Goal: Task Accomplishment & Management: Manage account settings

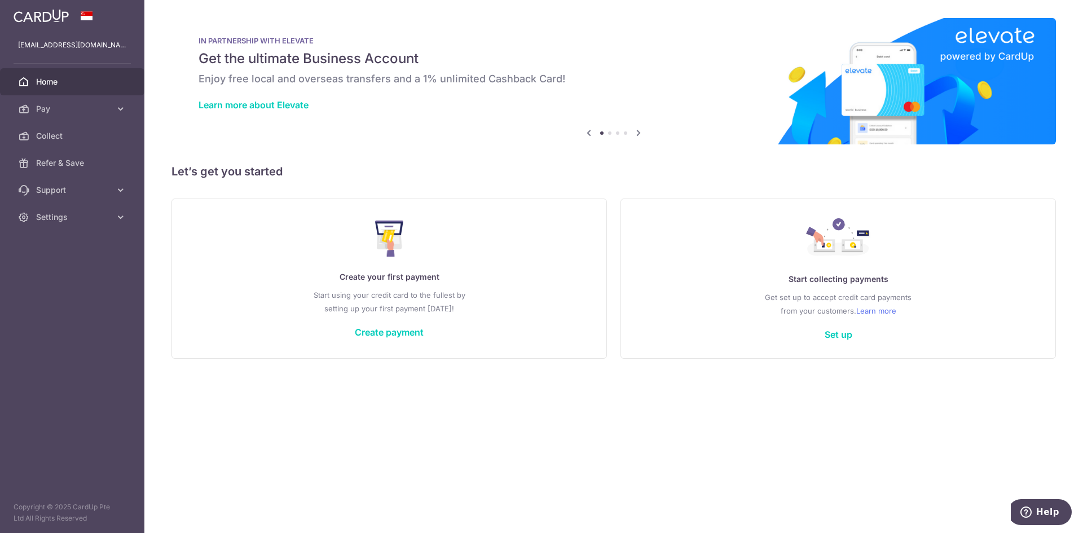
click at [635, 133] on icon at bounding box center [639, 133] width 14 height 14
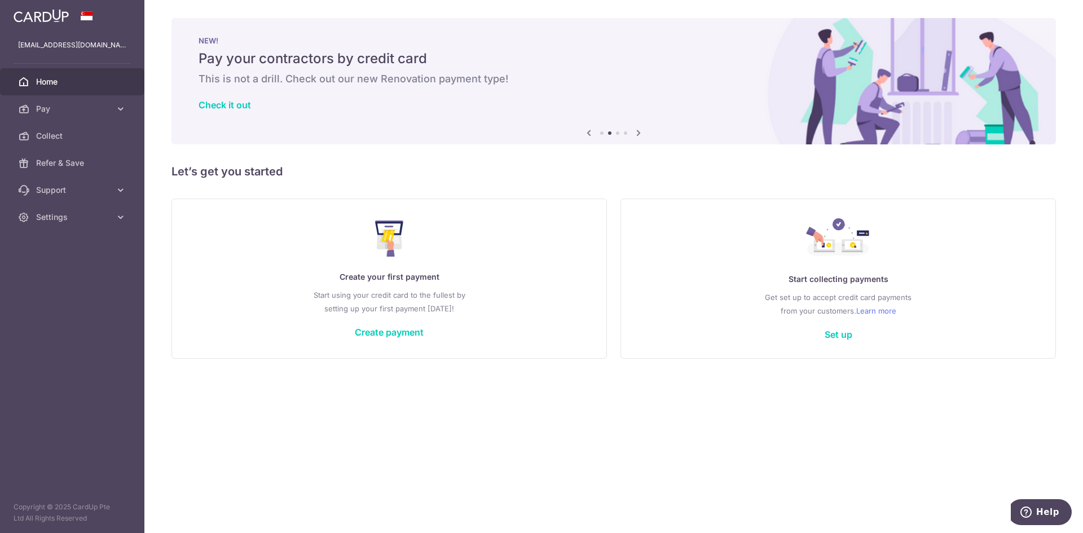
click at [643, 133] on icon at bounding box center [639, 133] width 14 height 14
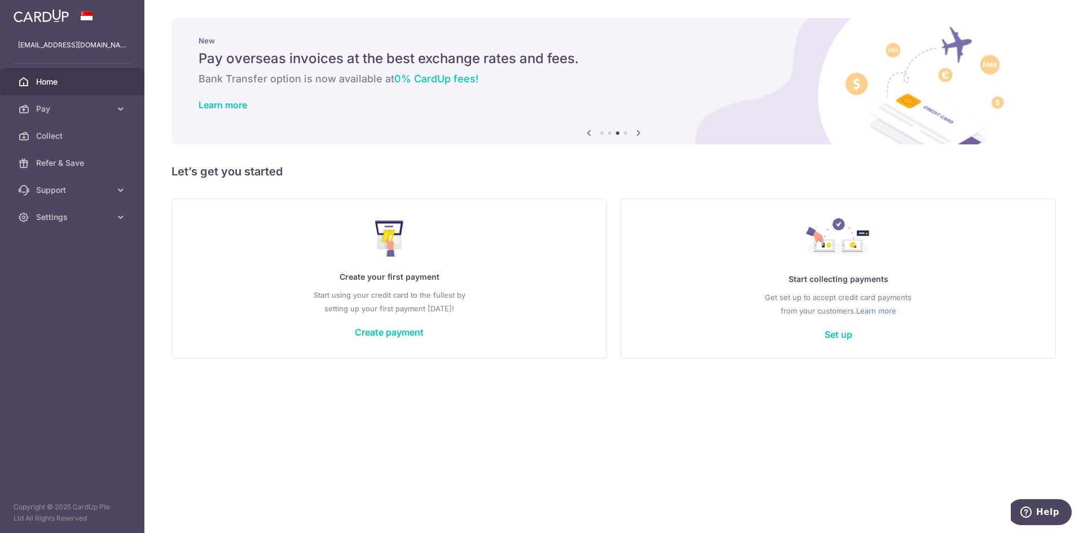
click at [643, 133] on icon at bounding box center [639, 133] width 14 height 14
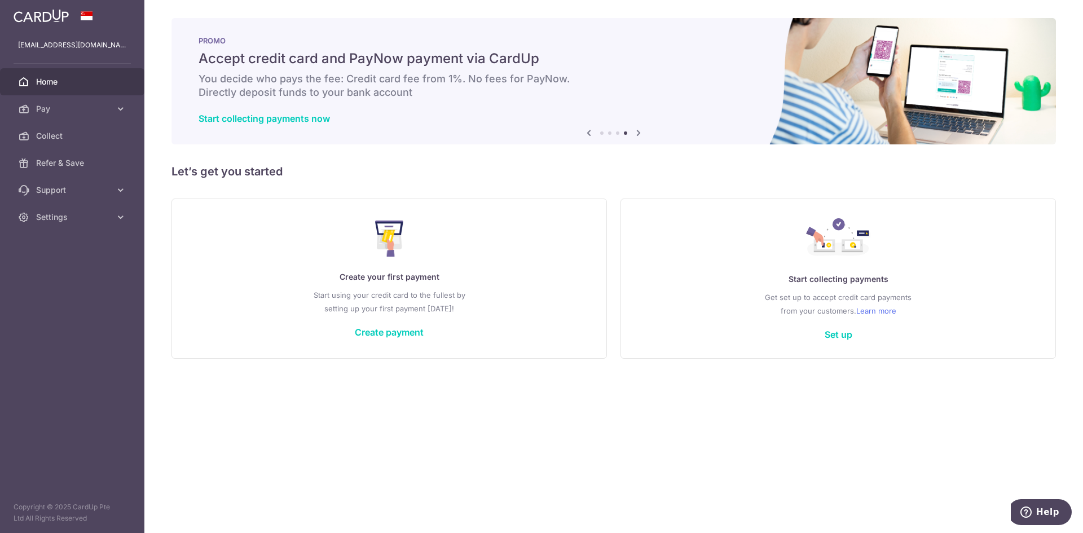
click at [643, 133] on icon at bounding box center [639, 133] width 14 height 14
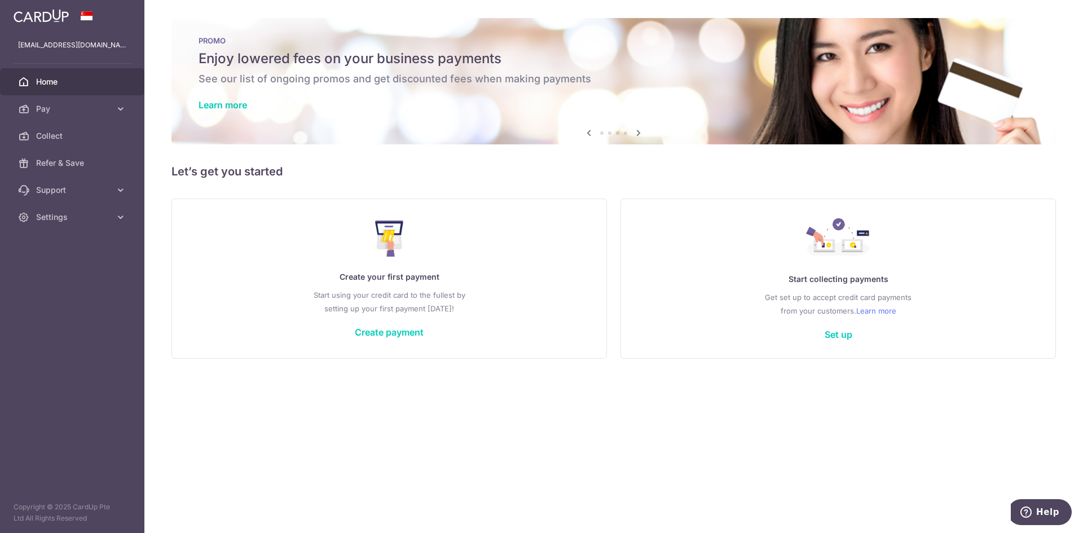
click at [643, 133] on icon at bounding box center [639, 133] width 14 height 14
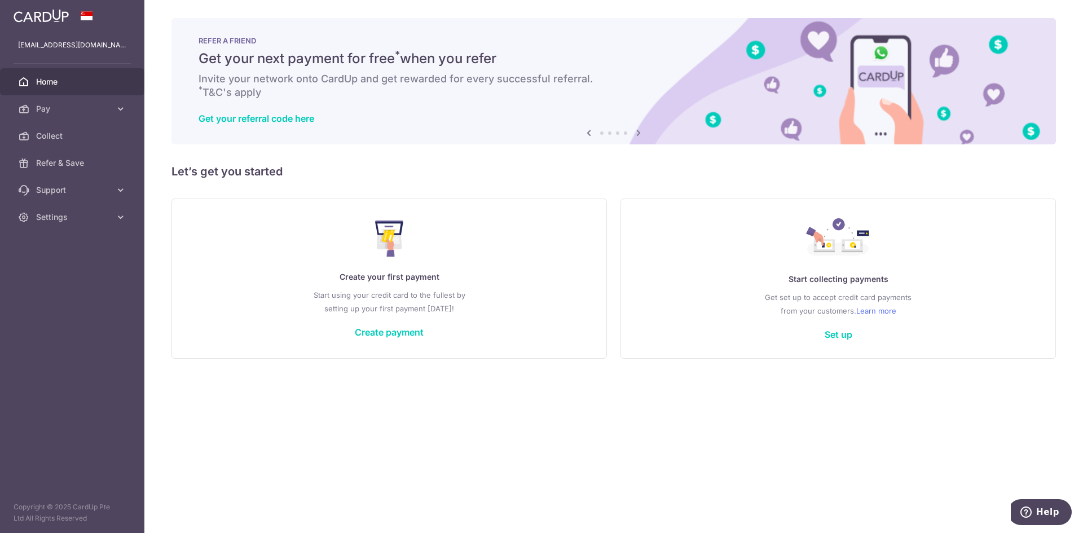
click at [643, 133] on icon at bounding box center [639, 133] width 14 height 14
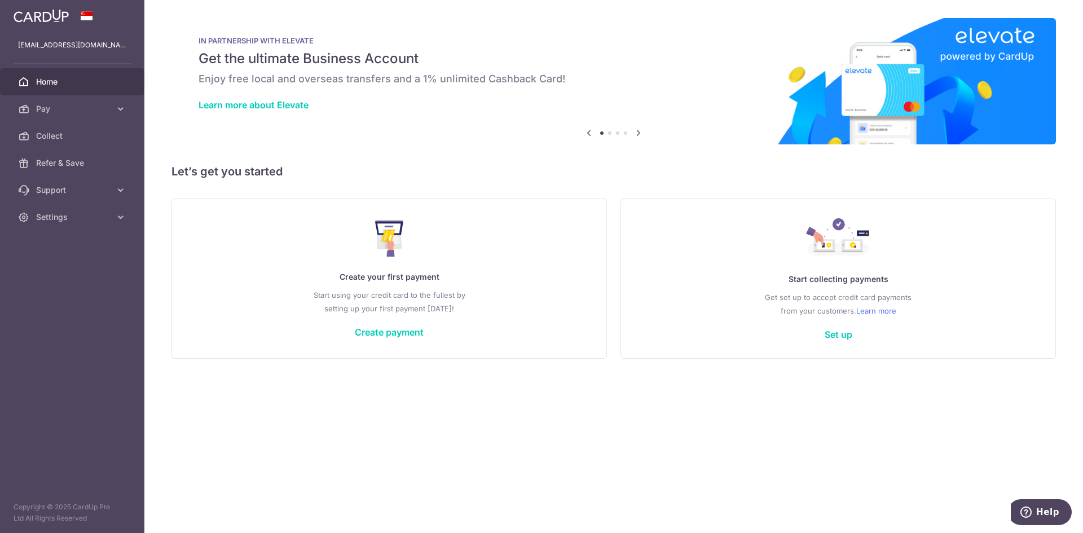
click at [643, 133] on icon at bounding box center [639, 133] width 14 height 14
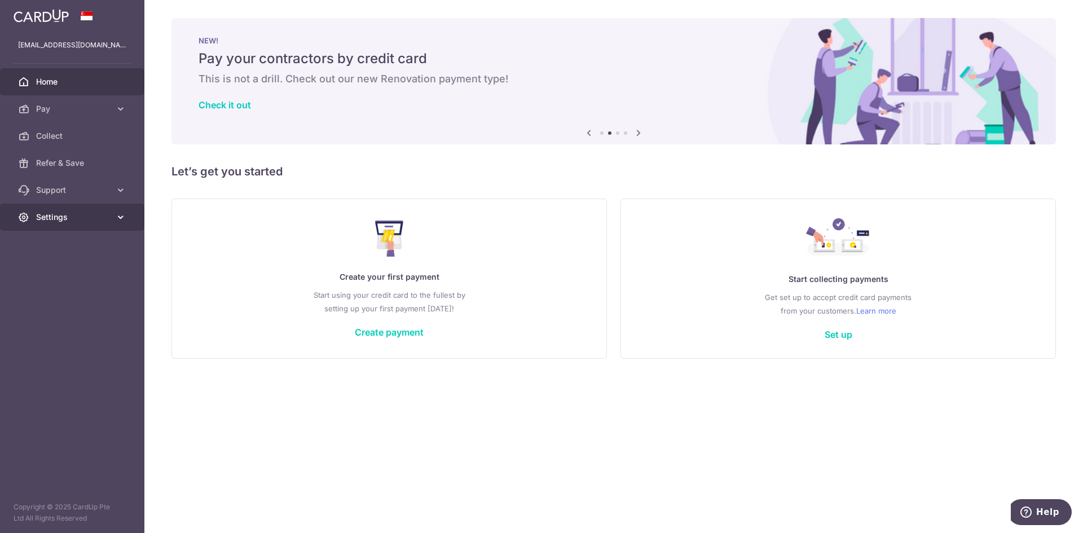
click at [59, 222] on span "Settings" at bounding box center [73, 217] width 74 height 11
click at [65, 192] on span "Support" at bounding box center [73, 189] width 74 height 11
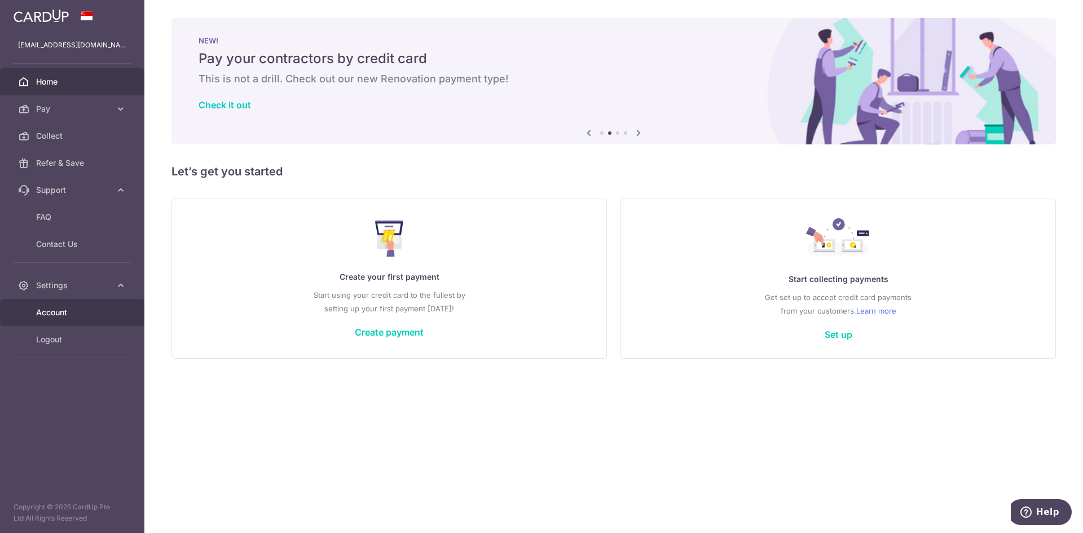
click at [78, 311] on span "Account" at bounding box center [73, 312] width 74 height 11
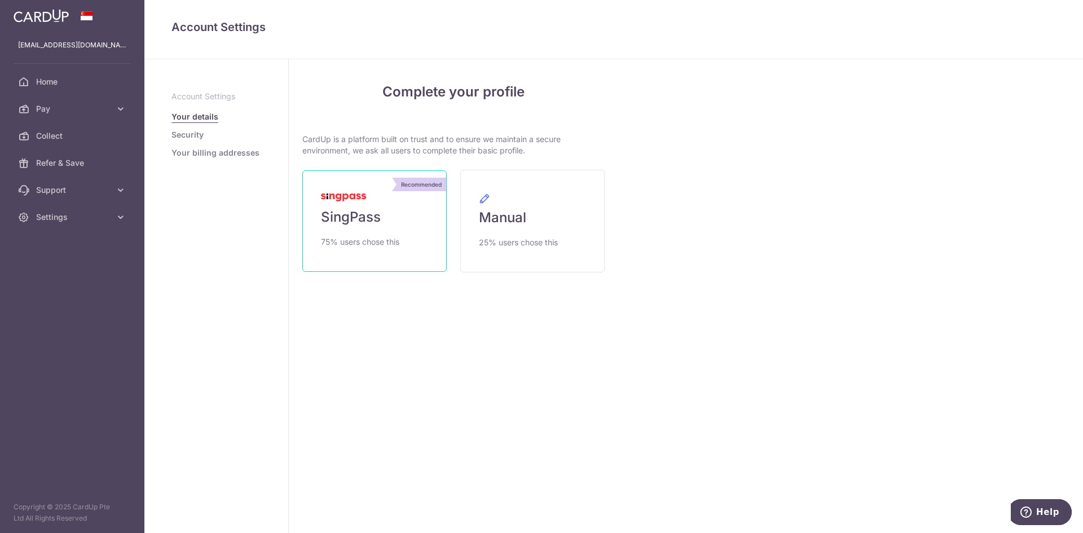
click at [417, 245] on link "Recommended SingPass 75% users chose this" at bounding box center [374, 221] width 144 height 102
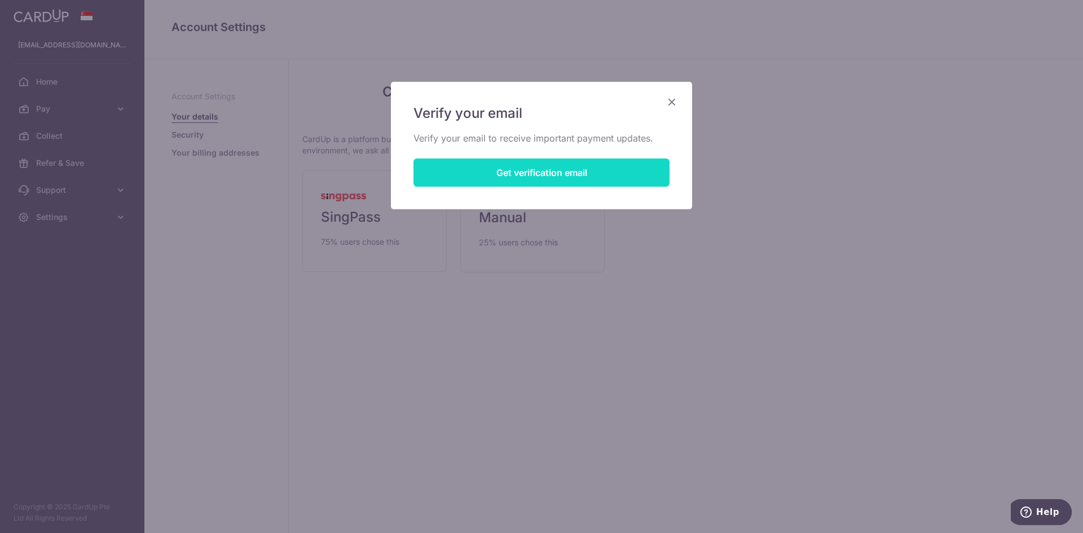
click at [492, 170] on button "Get verification email" at bounding box center [542, 173] width 256 height 28
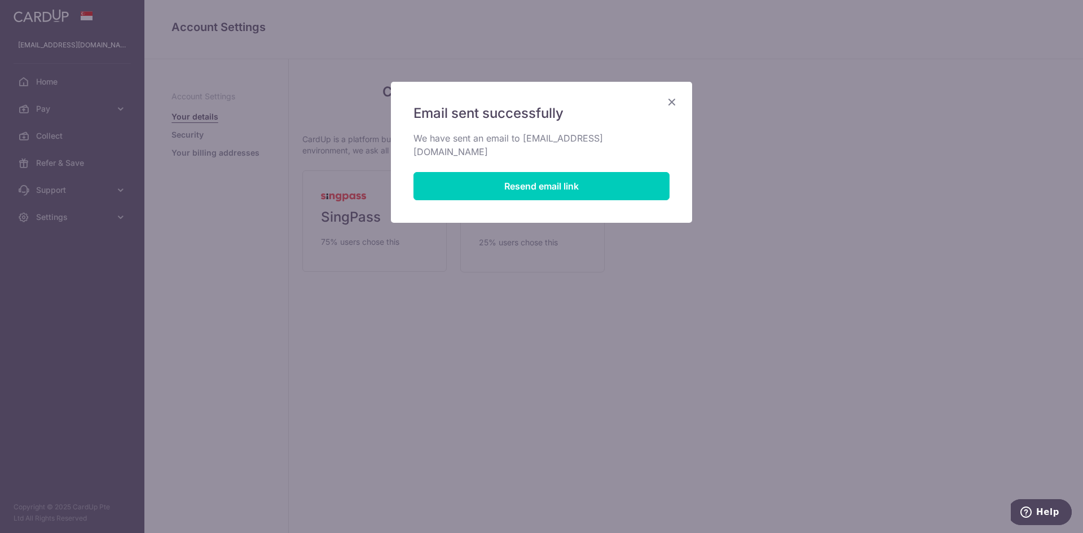
click at [670, 103] on icon "Close" at bounding box center [672, 102] width 14 height 14
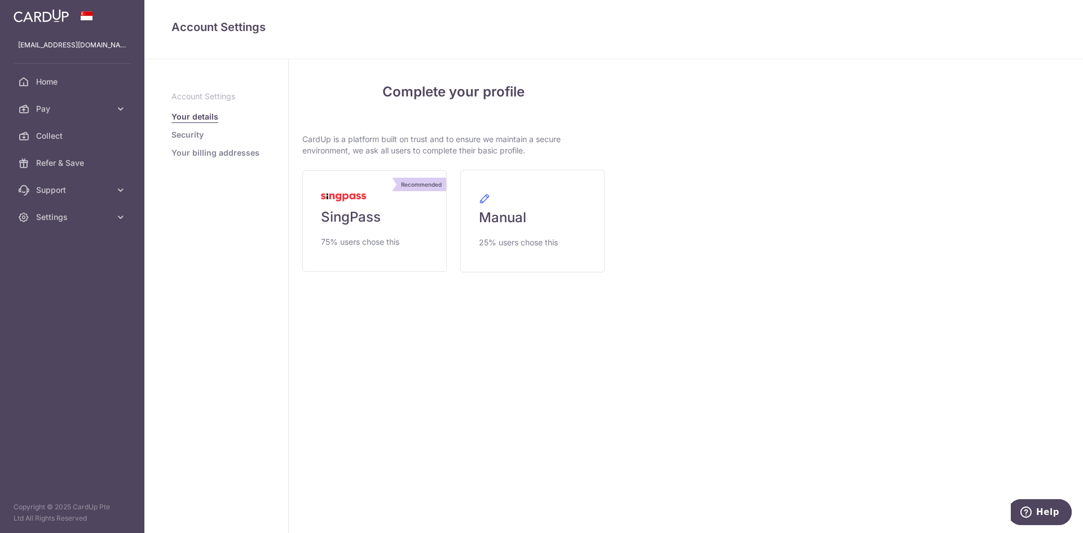
click at [212, 152] on link "Your billing addresses" at bounding box center [215, 152] width 88 height 11
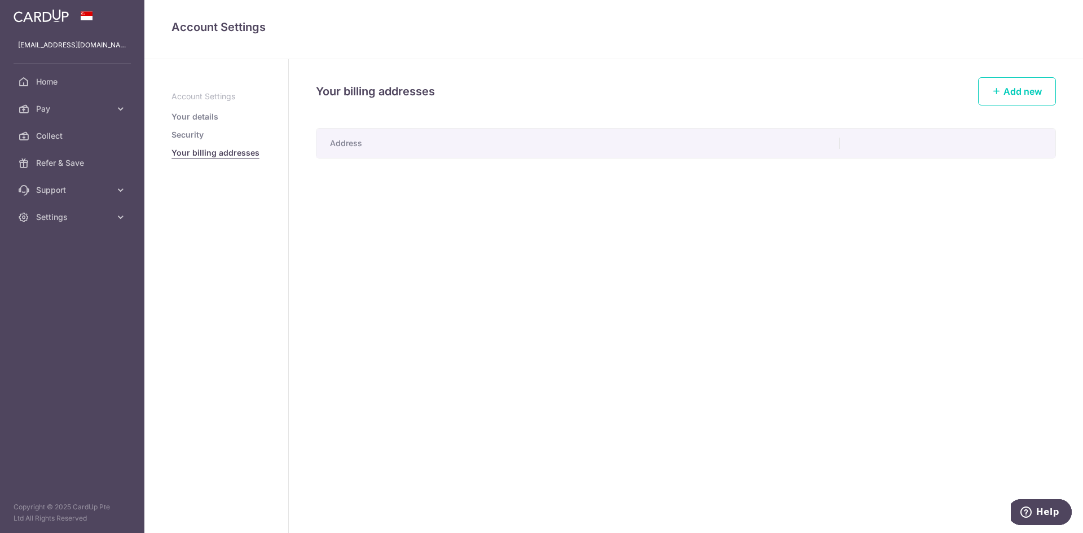
click at [521, 144] on th "Address" at bounding box center [578, 143] width 524 height 29
click at [1027, 82] on link "Add new" at bounding box center [1017, 91] width 78 height 28
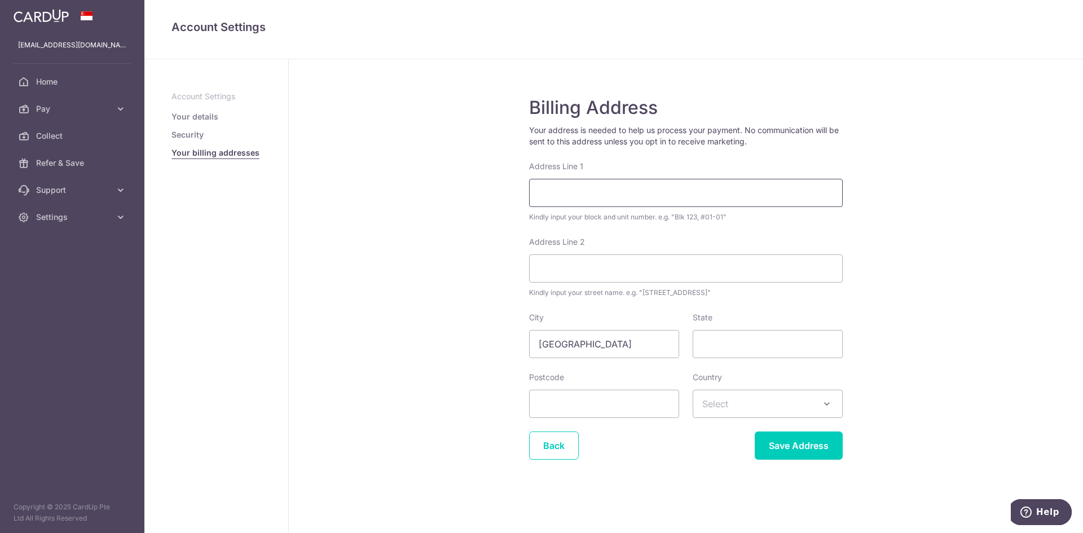
click at [579, 187] on input "Address Line 1" at bounding box center [686, 193] width 314 height 28
type input "96 Owen Road"
type input "#01-01"
type input "218908"
select select "199"
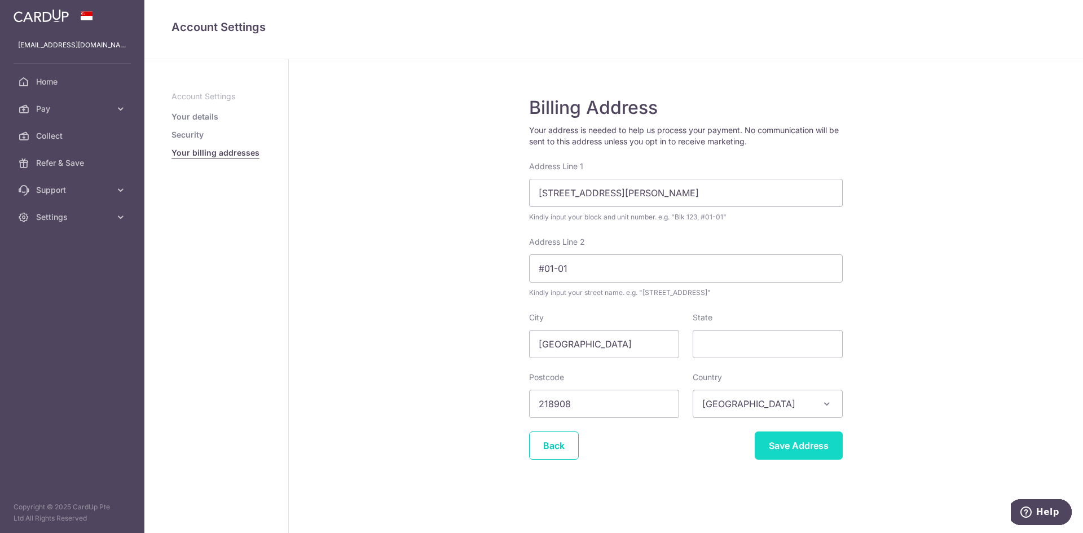
click at [795, 437] on input "Save Address" at bounding box center [799, 446] width 88 height 28
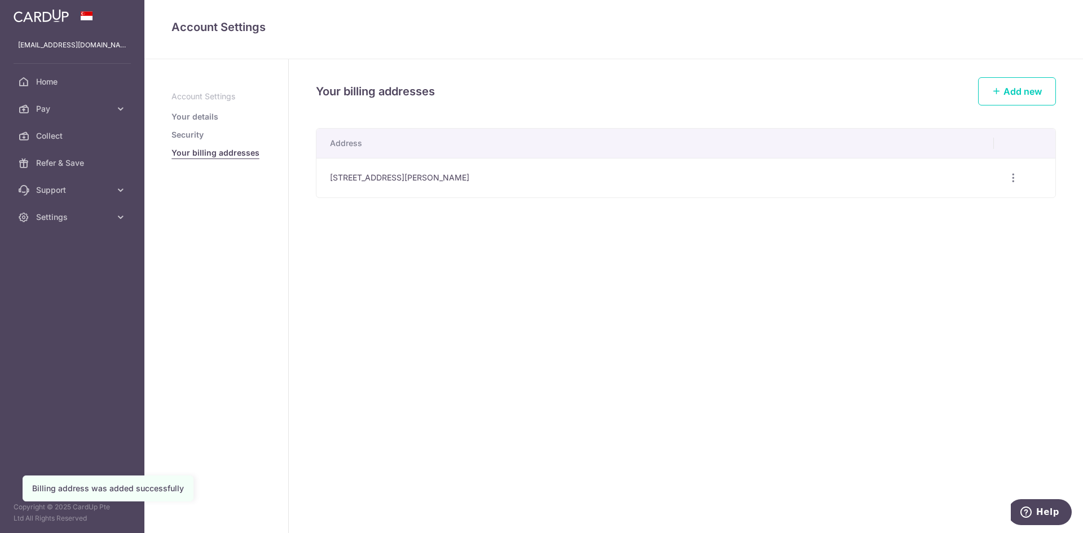
click at [195, 134] on link "Security" at bounding box center [187, 134] width 32 height 11
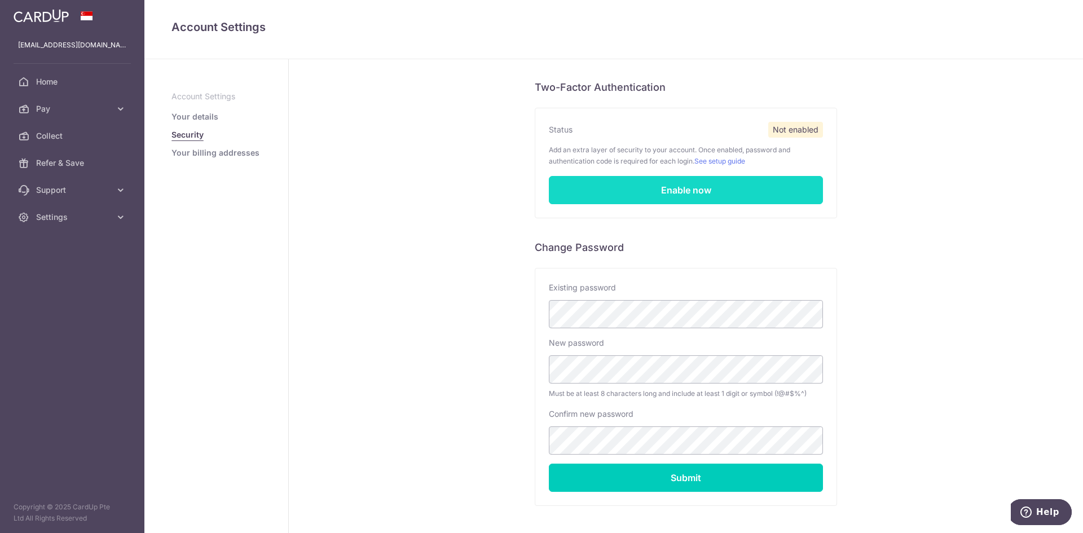
scroll to position [56, 0]
click at [639, 192] on link "Enable now" at bounding box center [686, 189] width 274 height 28
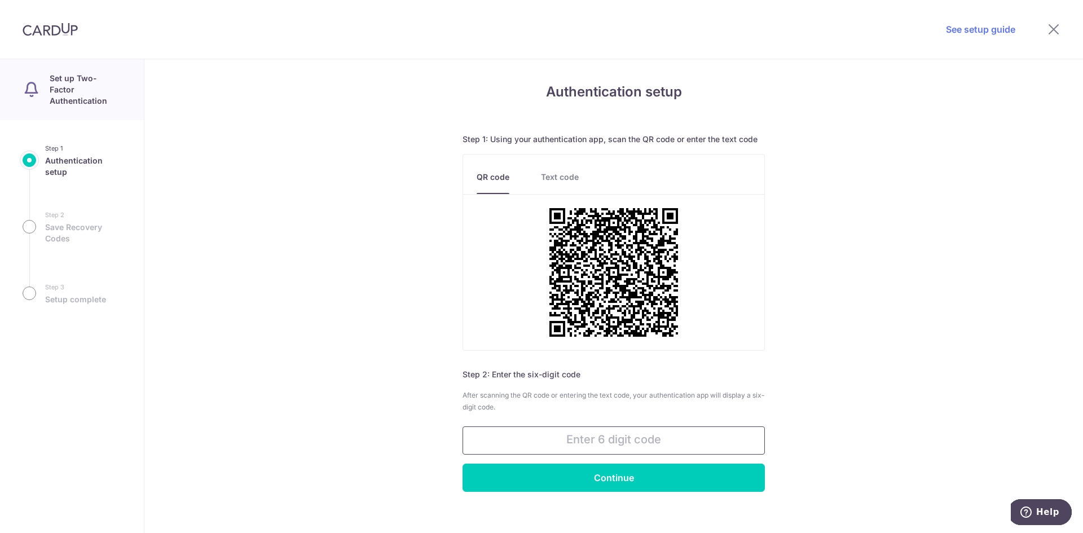
click at [716, 447] on input "text" at bounding box center [614, 440] width 302 height 28
type input "458169"
click at [711, 481] on input "Continue" at bounding box center [614, 478] width 302 height 28
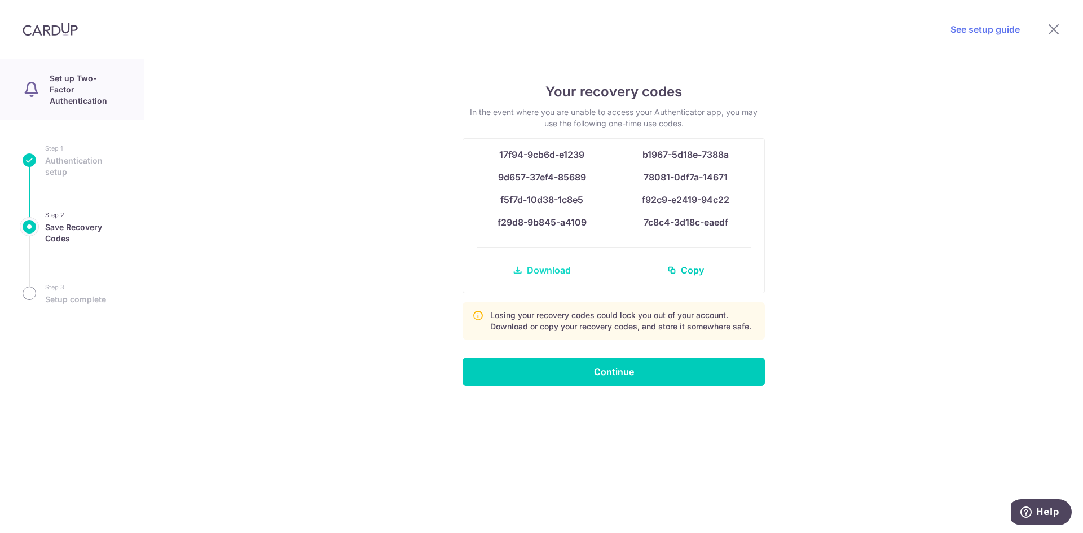
click at [553, 271] on span "Download" at bounding box center [549, 270] width 44 height 14
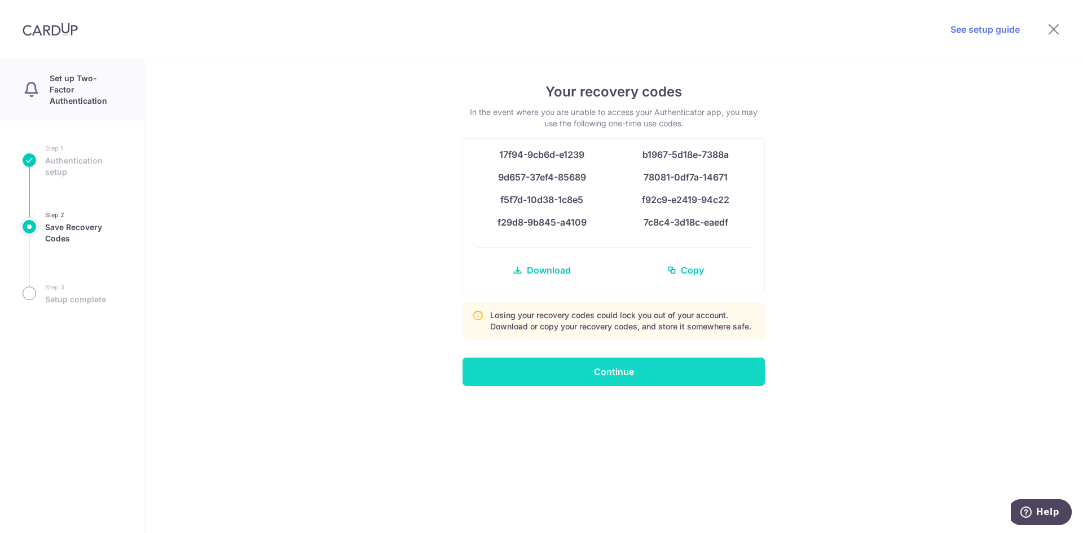
click at [676, 374] on input "Continue" at bounding box center [614, 372] width 302 height 28
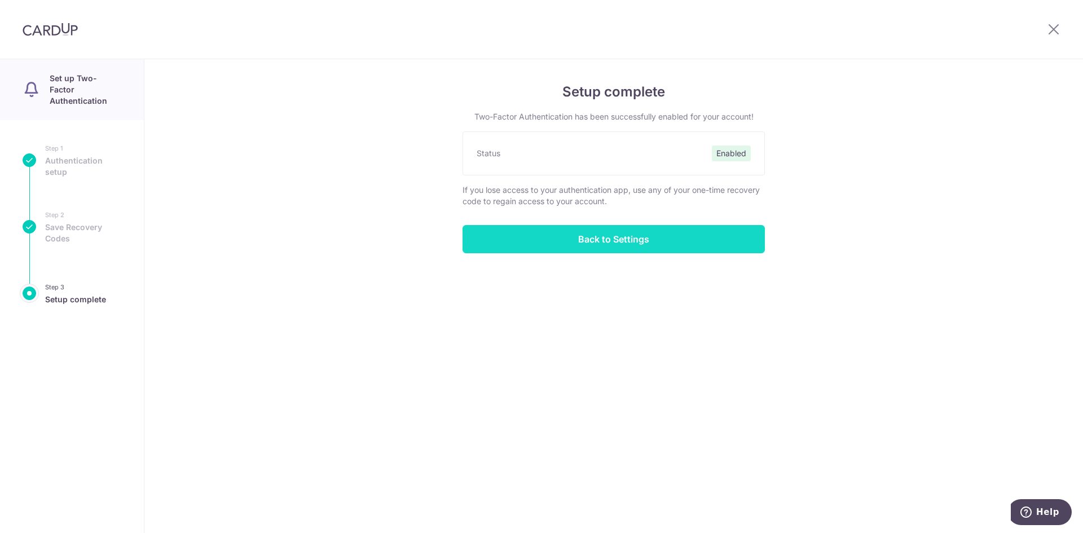
click at [649, 245] on input "Back to Settings" at bounding box center [614, 239] width 302 height 28
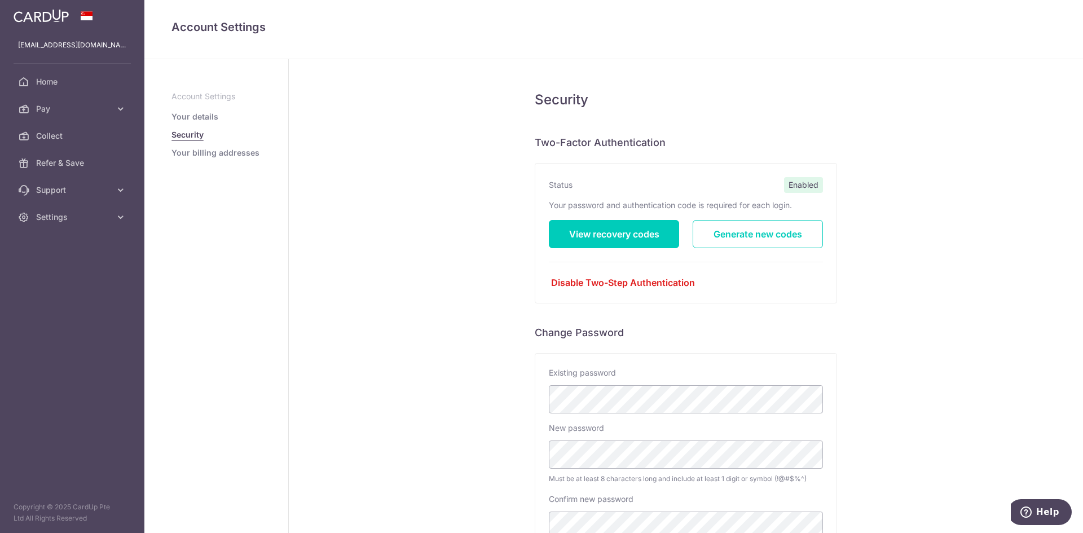
click at [209, 121] on link "Your details" at bounding box center [194, 116] width 47 height 11
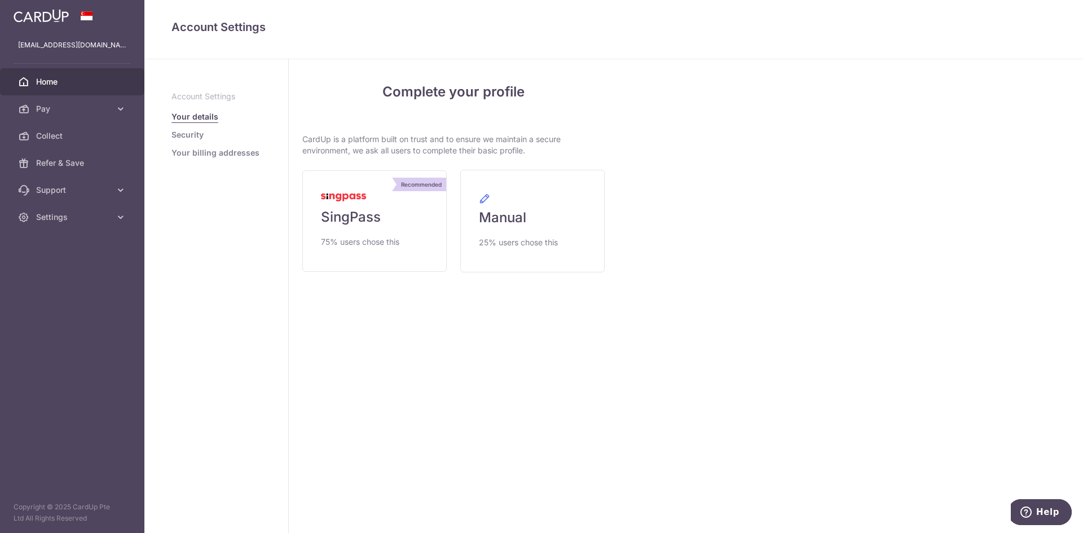
click at [39, 86] on span "Home" at bounding box center [73, 81] width 74 height 11
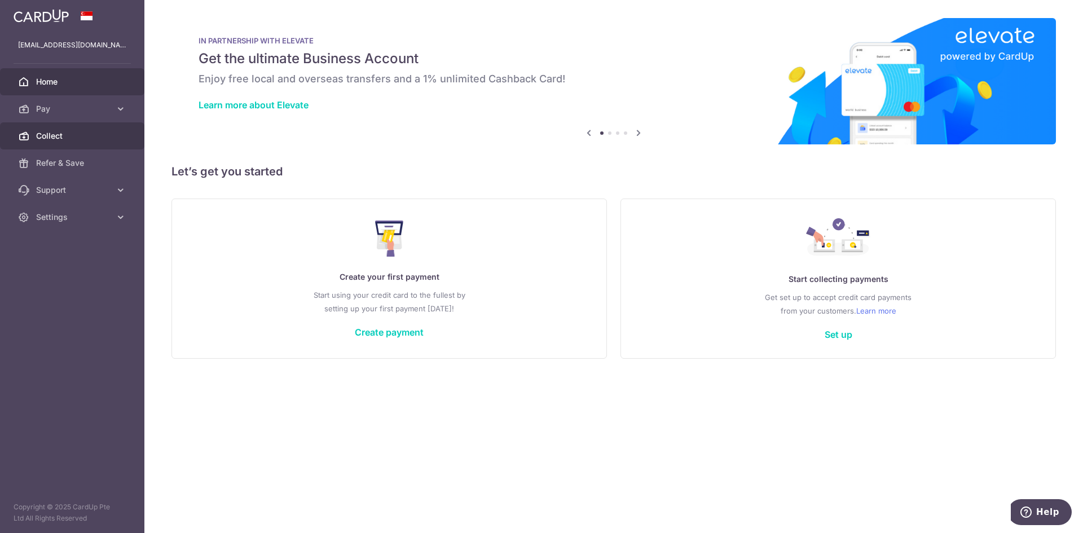
click at [84, 134] on span "Collect" at bounding box center [73, 135] width 74 height 11
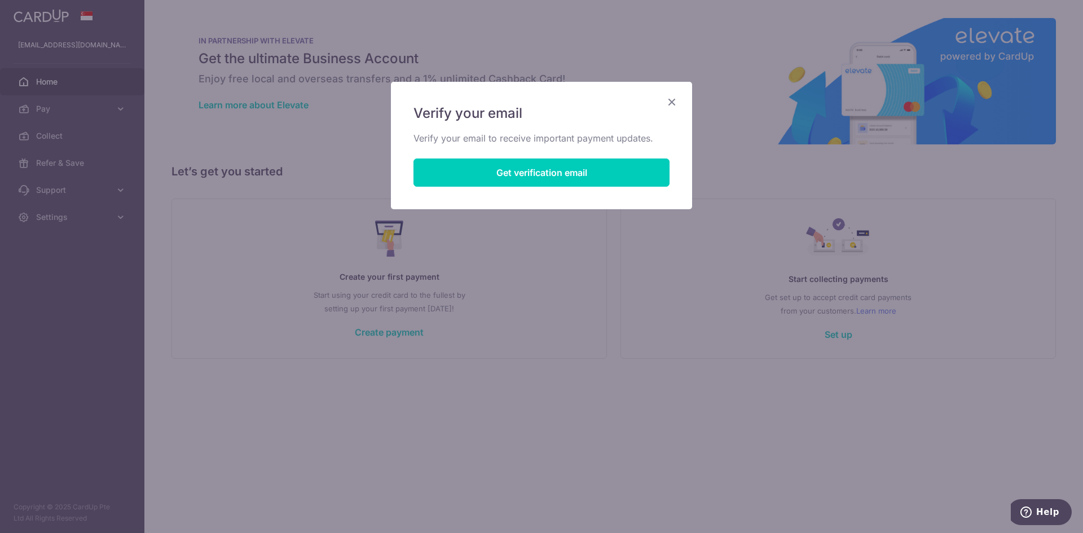
click at [675, 107] on icon "Close" at bounding box center [672, 102] width 14 height 14
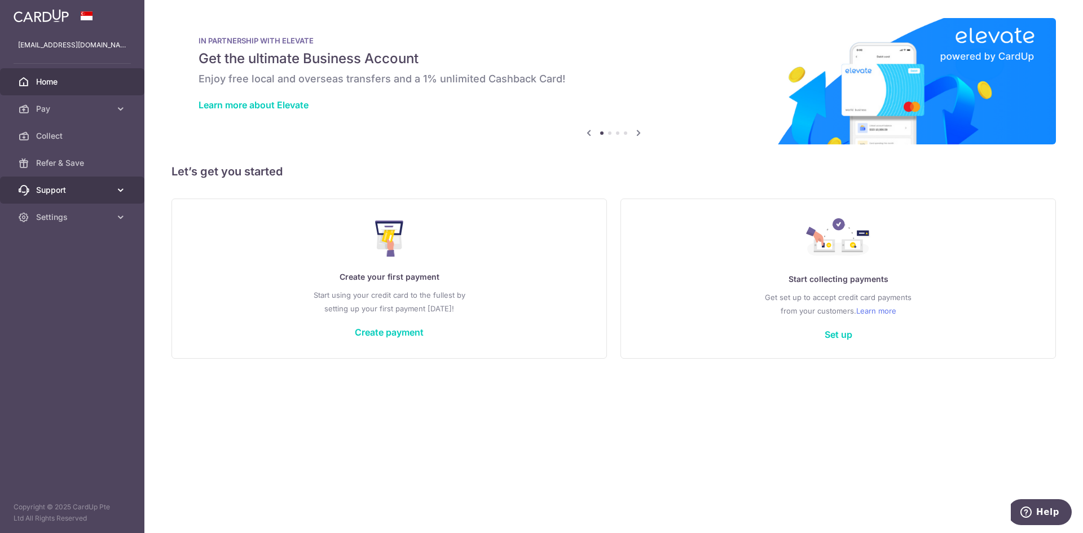
click at [82, 195] on span "Support" at bounding box center [73, 189] width 74 height 11
click at [83, 290] on span "Settings" at bounding box center [73, 285] width 74 height 11
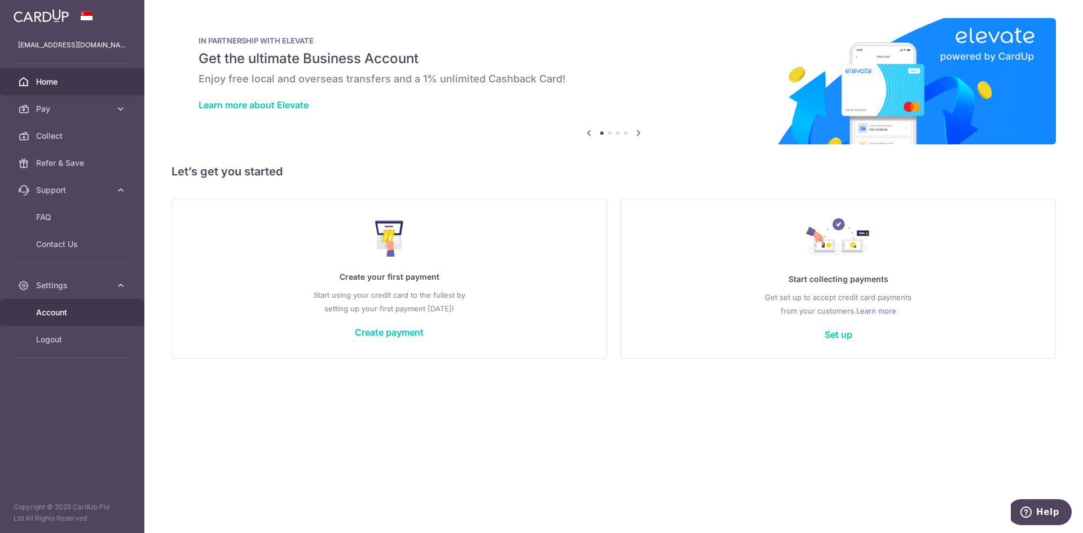
click at [96, 314] on span "Account" at bounding box center [73, 312] width 74 height 11
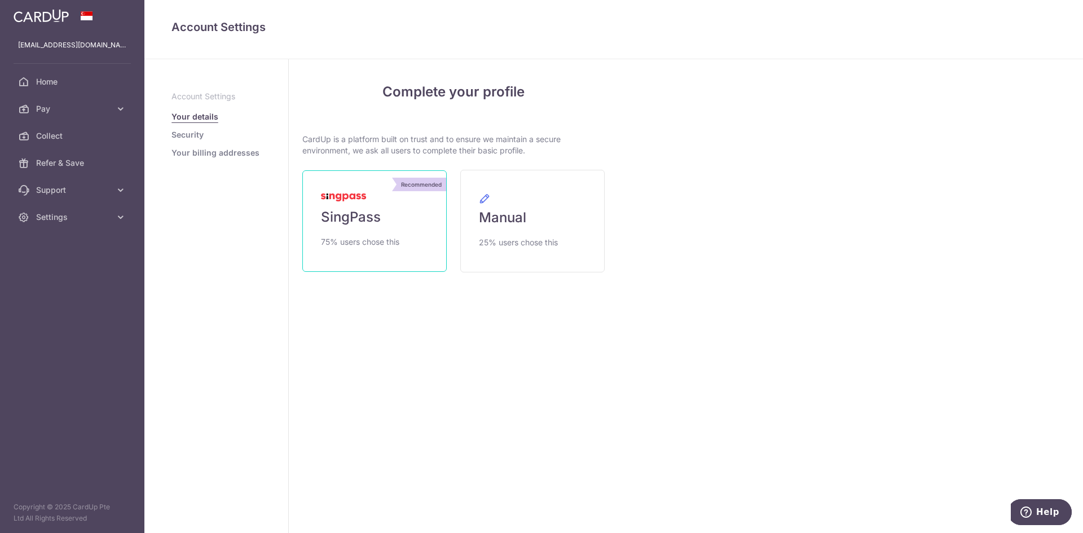
click at [354, 235] on span "75% users chose this" at bounding box center [360, 242] width 78 height 14
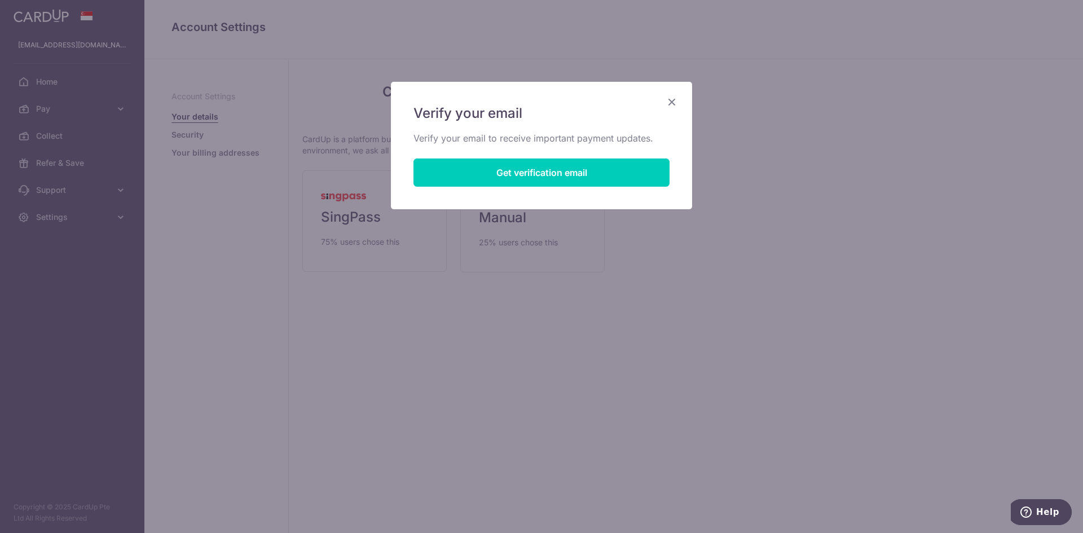
click at [676, 100] on icon "Close" at bounding box center [672, 102] width 14 height 14
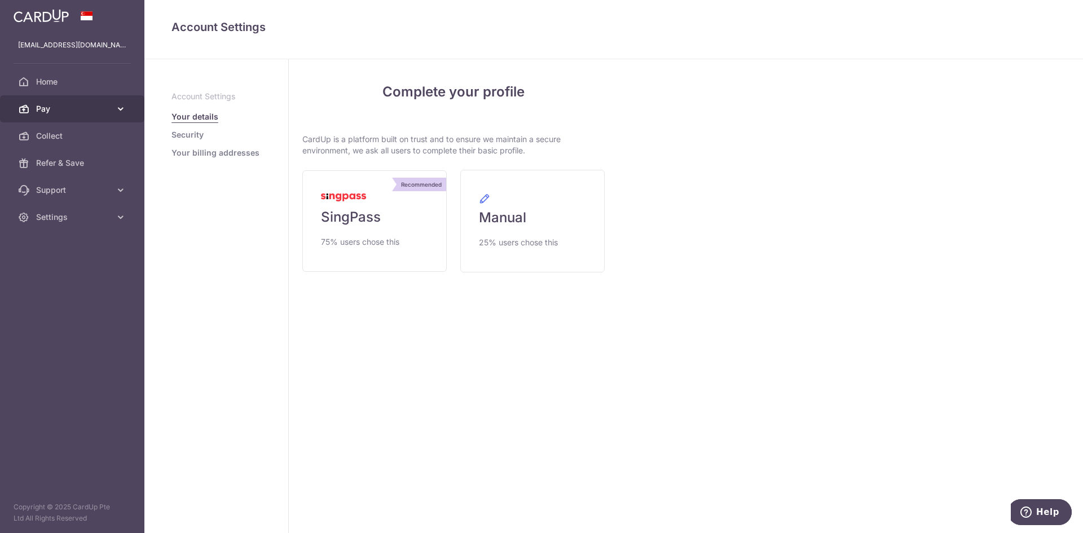
click at [72, 108] on span "Pay" at bounding box center [73, 108] width 74 height 11
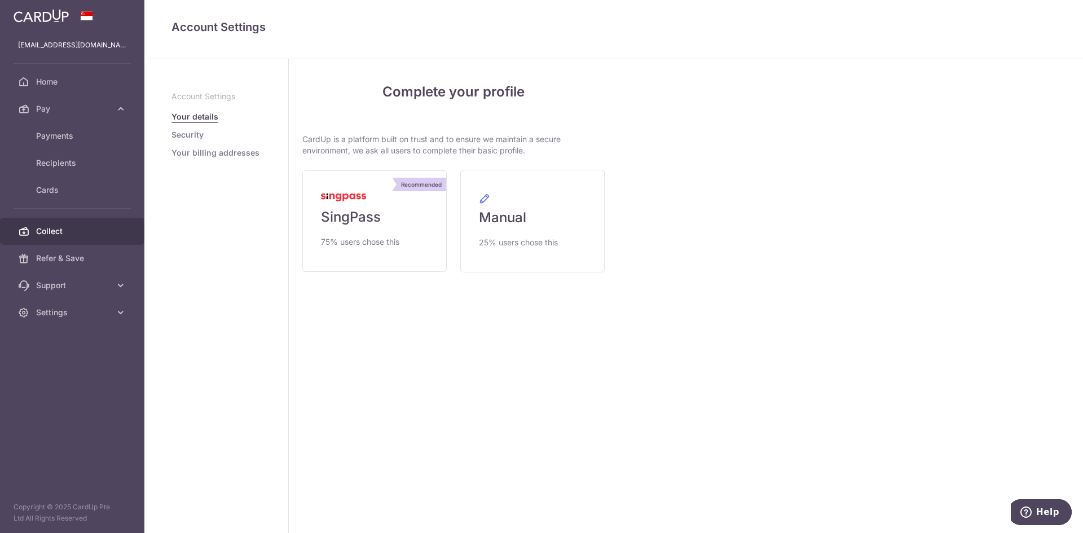
click at [67, 234] on span "Collect" at bounding box center [73, 231] width 74 height 11
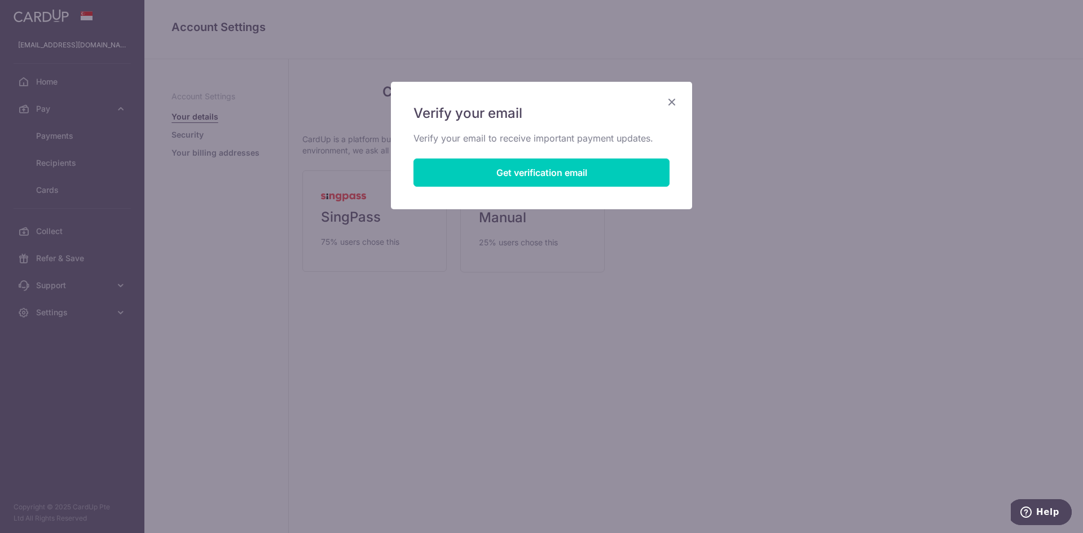
click at [673, 102] on icon "Close" at bounding box center [672, 102] width 14 height 14
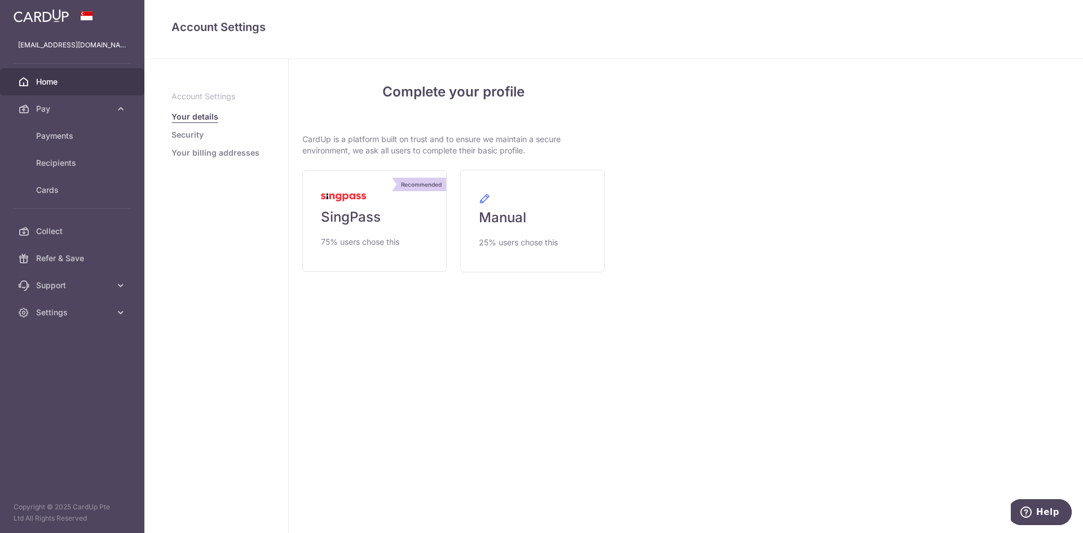
click at [94, 78] on span "Home" at bounding box center [73, 81] width 74 height 11
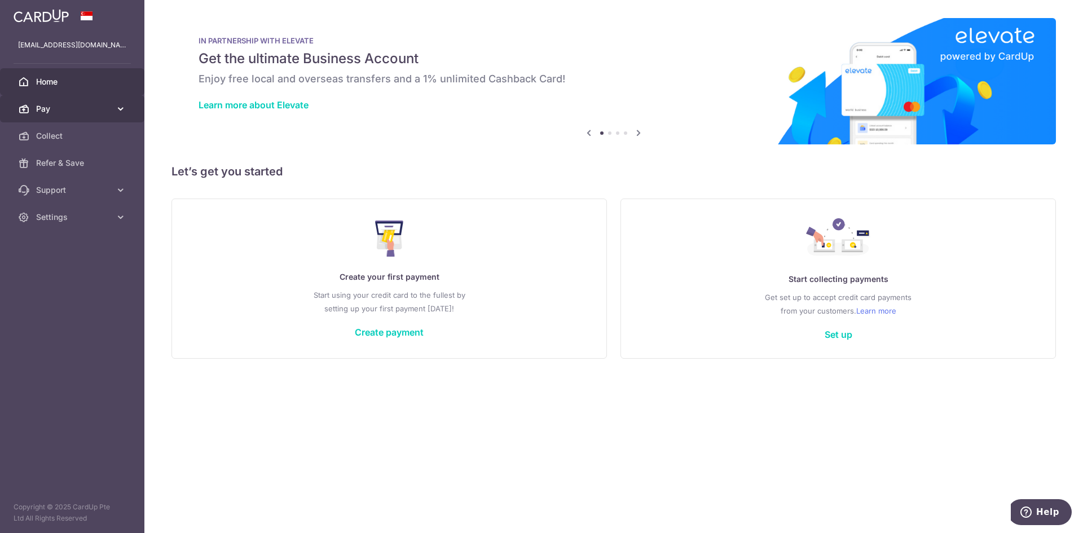
click at [72, 113] on span "Pay" at bounding box center [73, 108] width 74 height 11
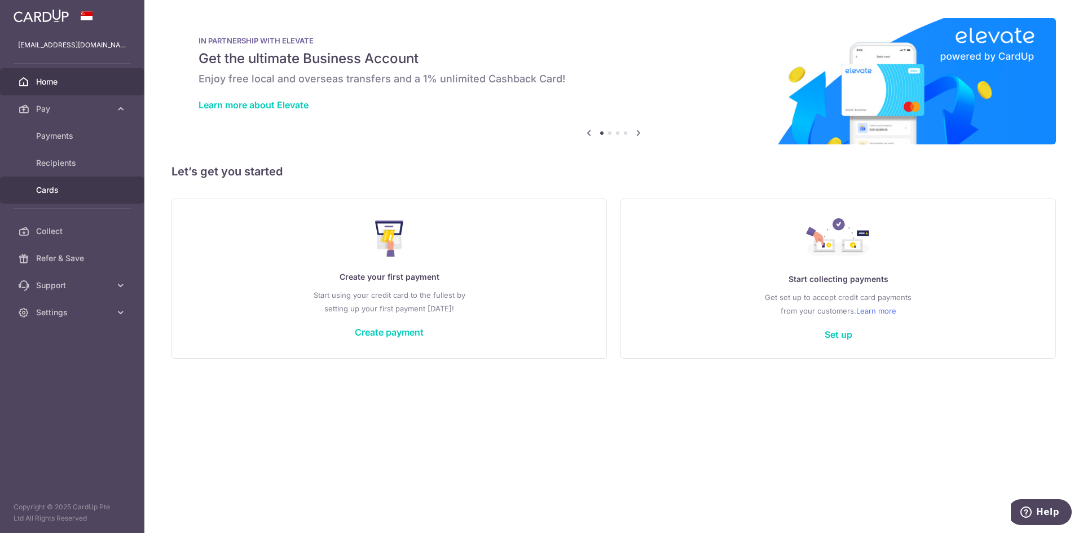
click at [68, 182] on link "Cards" at bounding box center [72, 190] width 144 height 27
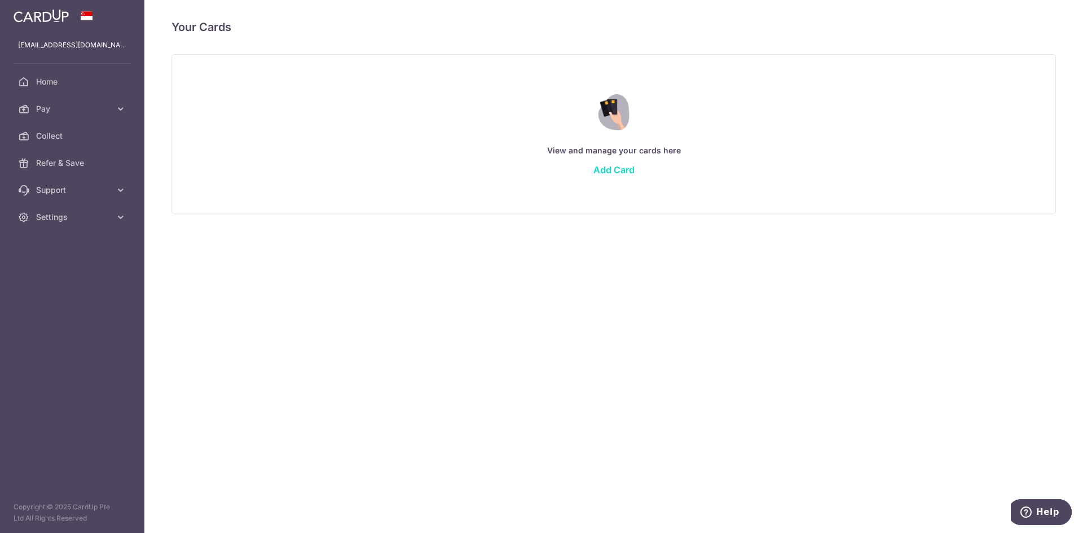
click at [615, 166] on link "Add Card" at bounding box center [613, 169] width 41 height 11
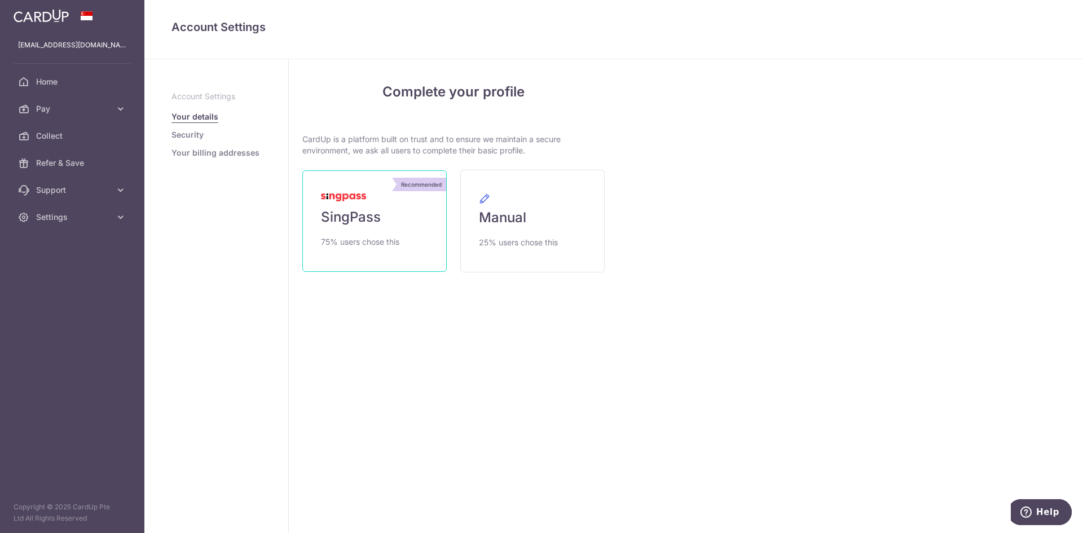
click at [378, 236] on span "75% users chose this" at bounding box center [360, 242] width 78 height 14
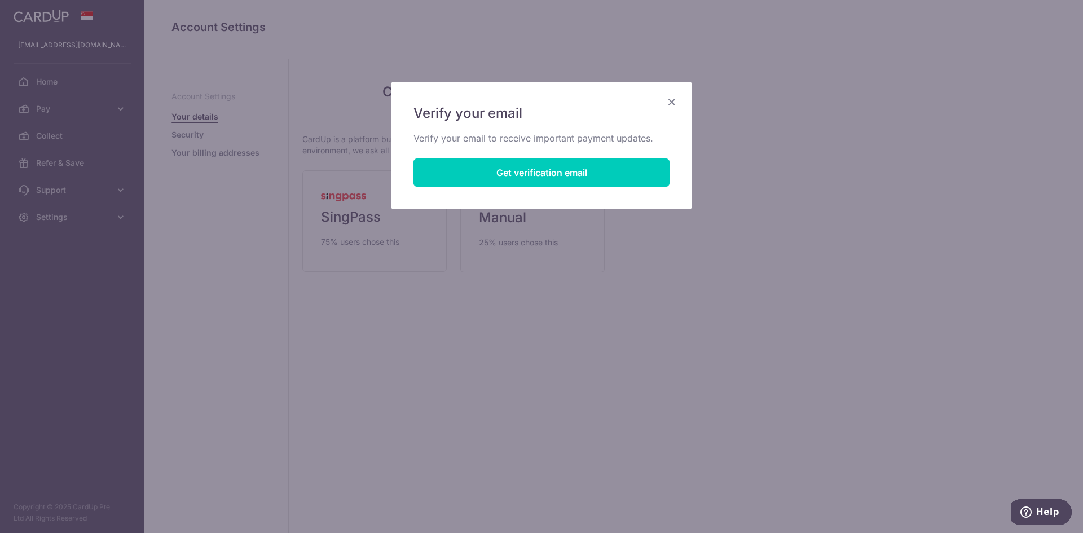
click at [673, 106] on icon "Close" at bounding box center [672, 102] width 14 height 14
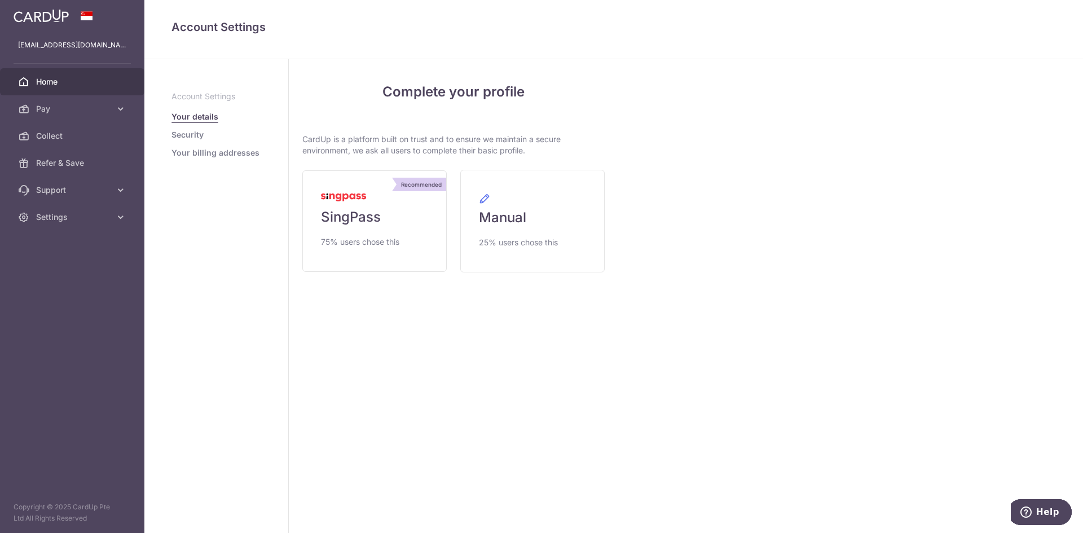
click at [52, 80] on span "Home" at bounding box center [73, 81] width 74 height 11
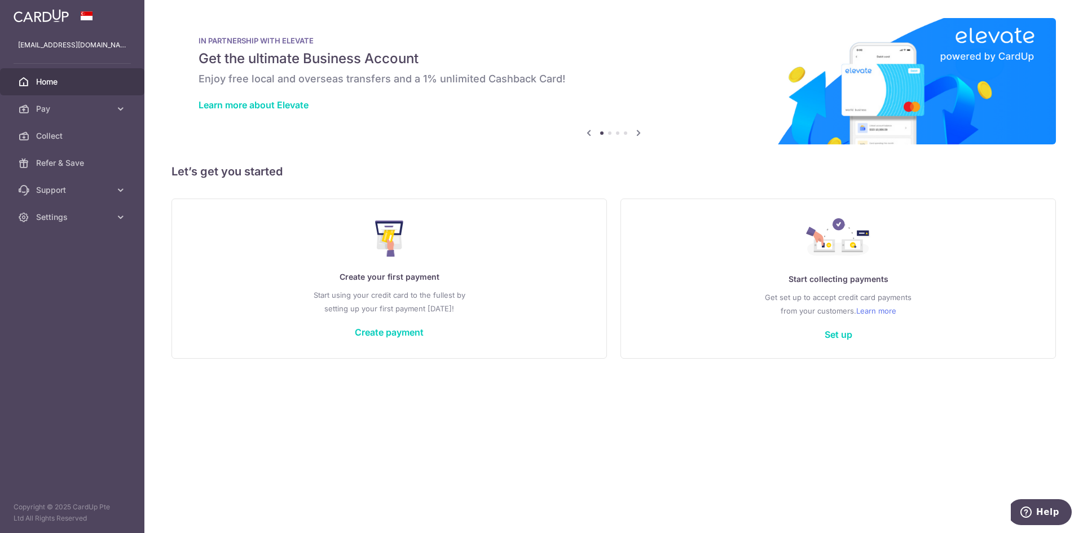
click at [424, 336] on div "Create your first payment Start using your credit card to the fullest by settin…" at bounding box center [389, 279] width 407 height 134
click at [415, 335] on link "Create payment" at bounding box center [389, 332] width 69 height 11
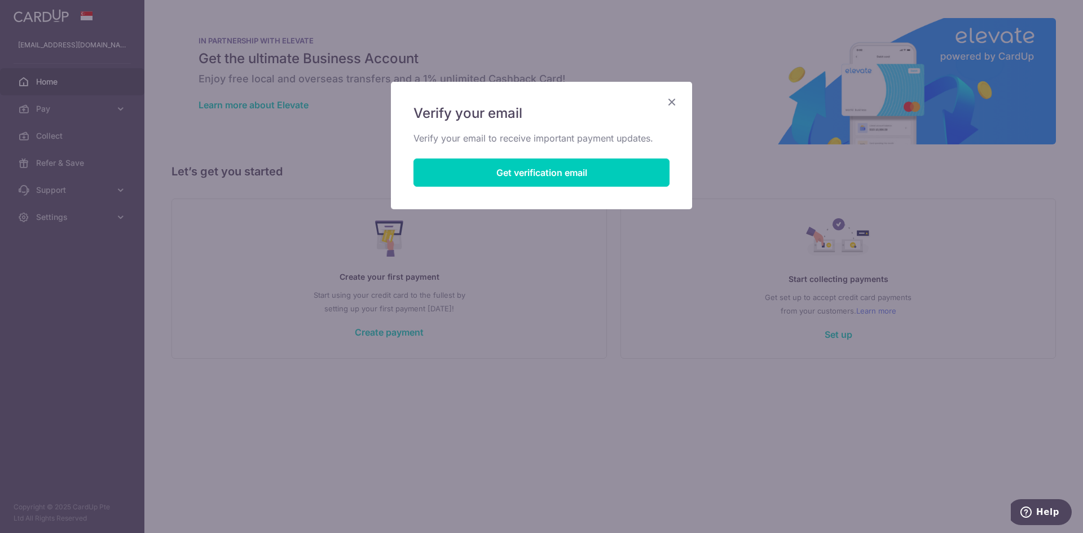
click at [671, 104] on icon "Close" at bounding box center [672, 102] width 14 height 14
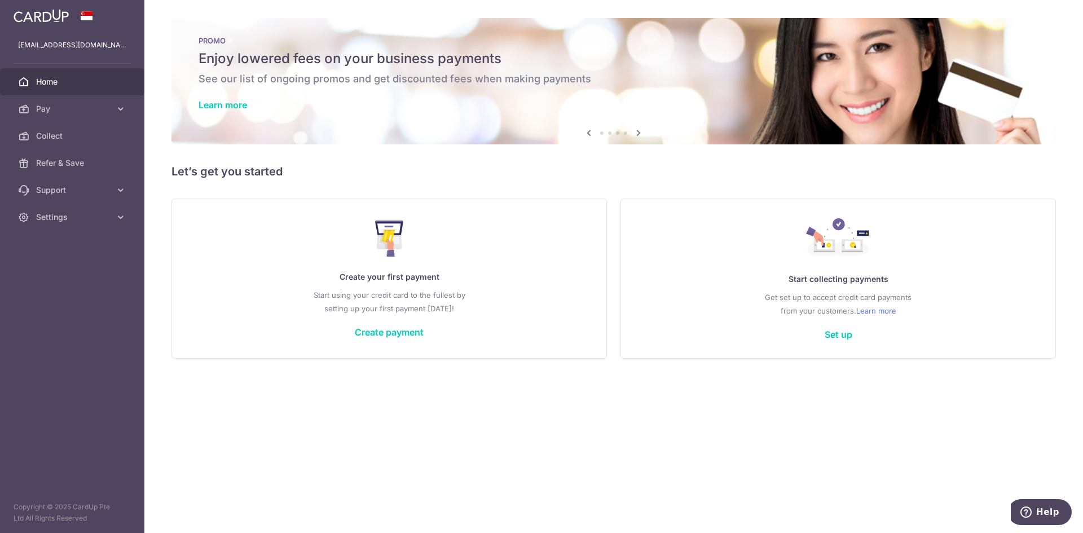
click at [382, 324] on div "Create your first payment Start using your credit card to the fullest by settin…" at bounding box center [389, 279] width 407 height 134
click at [842, 338] on link "Set up" at bounding box center [839, 334] width 28 height 11
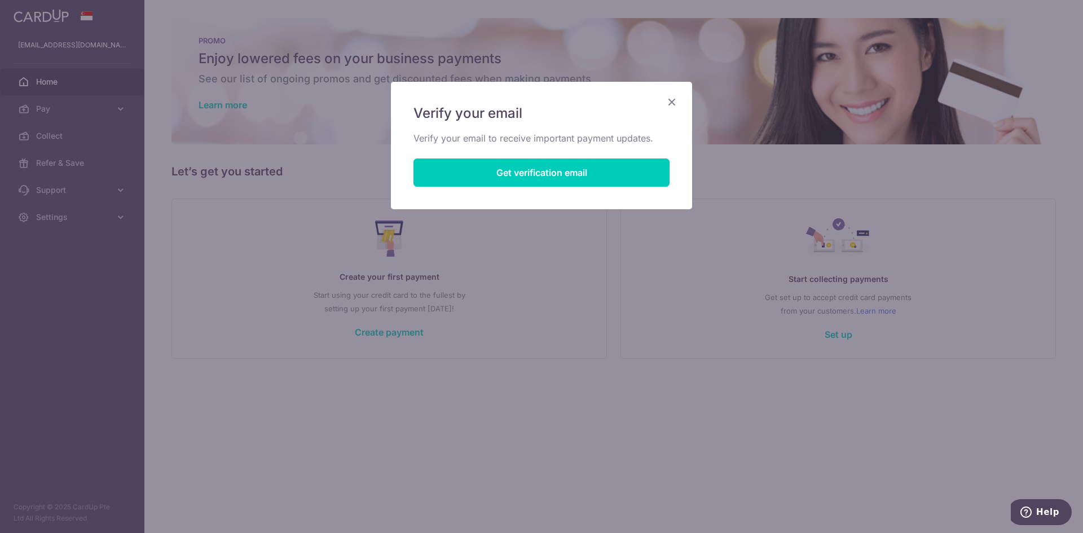
click at [555, 155] on div "Verify your email Verify your email to receive important payment updates. Get v…" at bounding box center [541, 145] width 301 height 127
click at [560, 174] on button "Get verification email" at bounding box center [542, 173] width 256 height 28
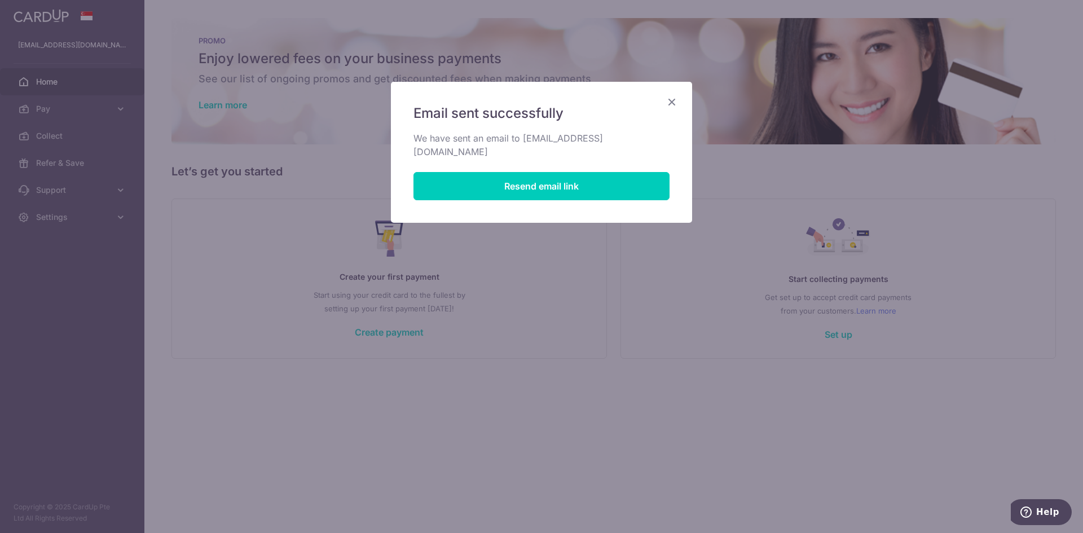
click at [678, 100] on icon "Close" at bounding box center [672, 102] width 14 height 14
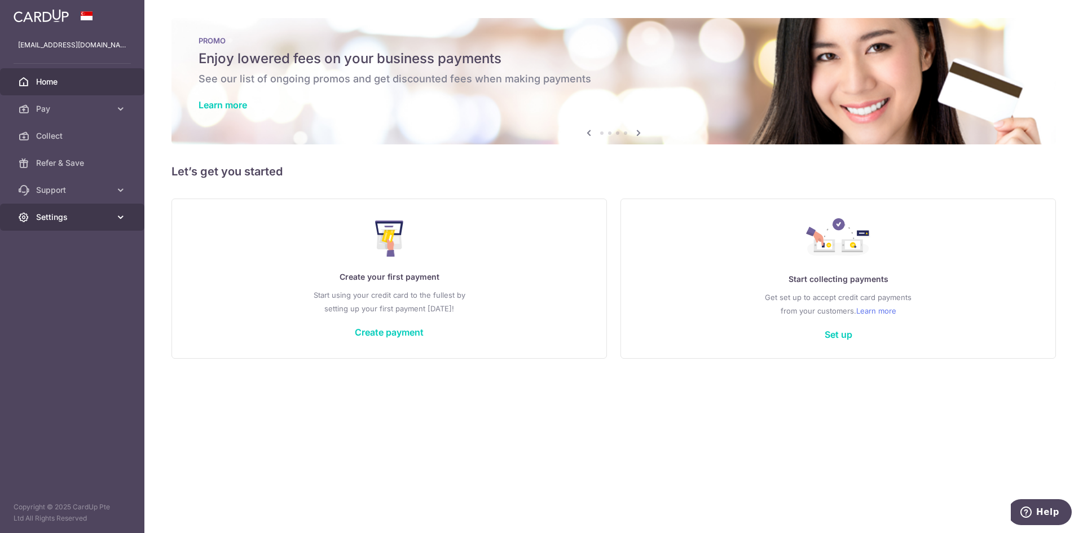
click at [89, 212] on span "Settings" at bounding box center [73, 217] width 74 height 11
click at [93, 272] on span "Logout" at bounding box center [73, 271] width 74 height 11
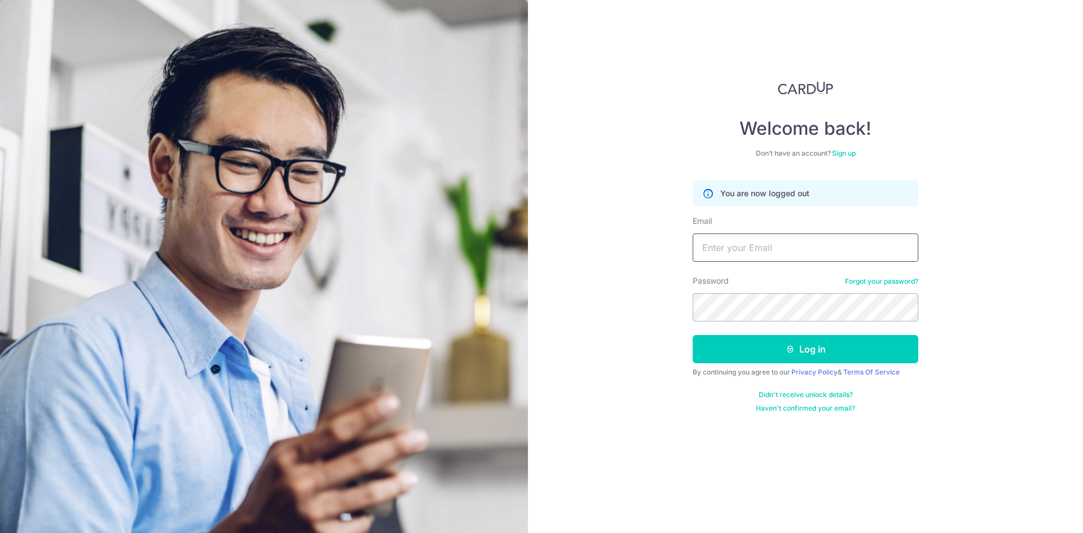
click at [806, 249] on input "Email" at bounding box center [806, 248] width 226 height 28
click at [990, 131] on div "Welcome back! Don’t have an account? Sign up You are now logged out Email Passw…" at bounding box center [805, 266] width 555 height 533
click at [818, 247] on input "Email" at bounding box center [806, 248] width 226 height 28
click at [1062, 226] on div "Welcome back! Don’t have an account? Sign up You are now logged out Email Passw…" at bounding box center [805, 266] width 555 height 533
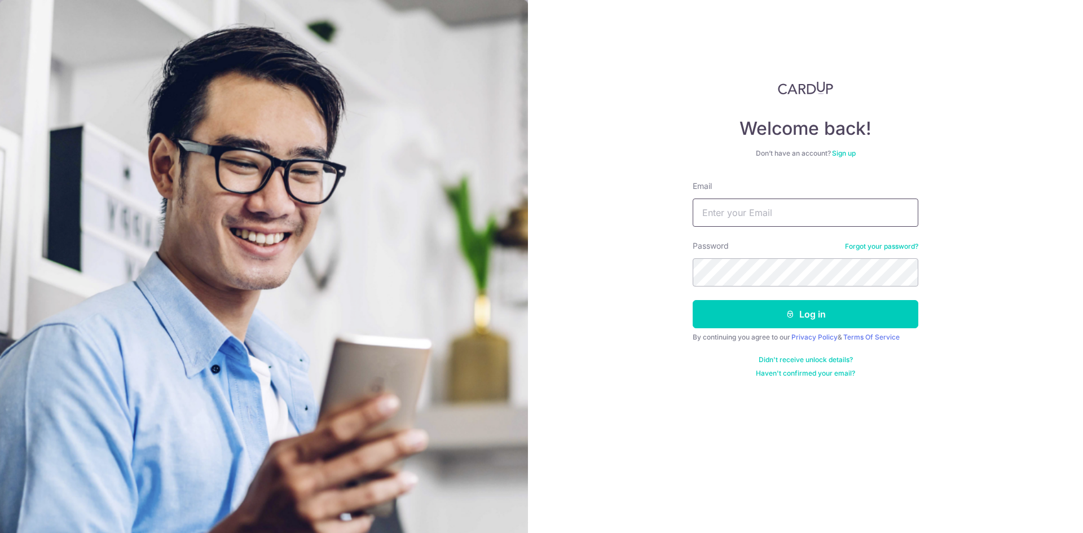
click at [845, 222] on input "Email" at bounding box center [806, 213] width 226 height 28
click at [772, 217] on input "Email" at bounding box center [806, 213] width 226 height 28
type input "info@amber-pharmacy.com"
click at [693, 300] on button "Log in" at bounding box center [806, 314] width 226 height 28
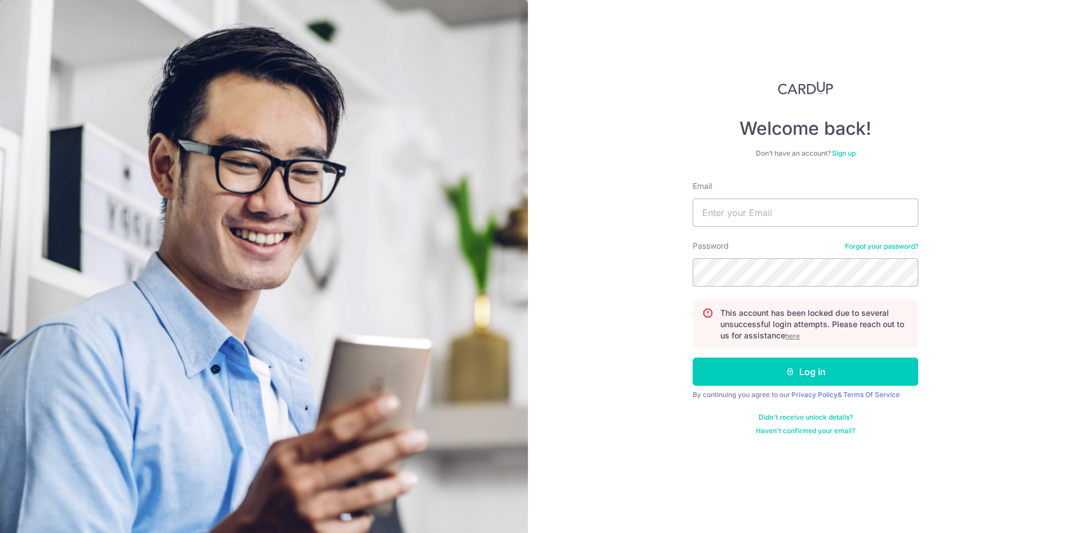
click at [794, 338] on u "here" at bounding box center [792, 336] width 15 height 8
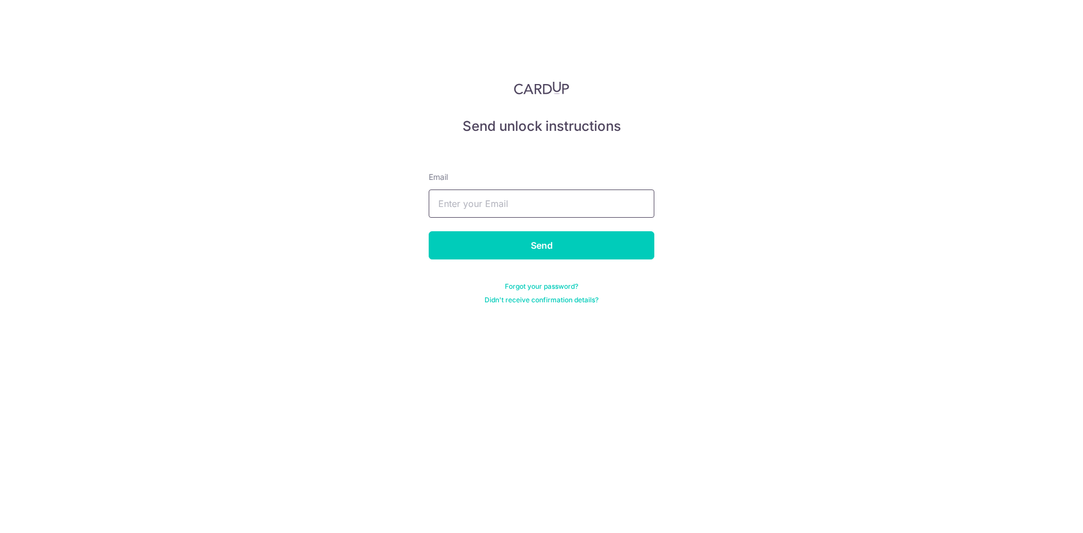
click at [465, 196] on input "text" at bounding box center [542, 204] width 226 height 28
click at [562, 197] on input "[PERSON_NAME][EMAIL_ADDRESS][PERSON_NAME][DOMAIN_NAME]" at bounding box center [542, 204] width 226 height 28
click at [575, 200] on input "[PERSON_NAME][EMAIL_ADDRESS][PERSON_NAME][DOMAIN_NAME]" at bounding box center [542, 204] width 226 height 28
drag, startPoint x: 583, startPoint y: 200, endPoint x: 353, endPoint y: 183, distance: 230.8
click at [303, 190] on div "Send unlock instructions Email [PERSON_NAME][EMAIL_ADDRESS][PERSON_NAME][DOMAIN…" at bounding box center [541, 266] width 1083 height 533
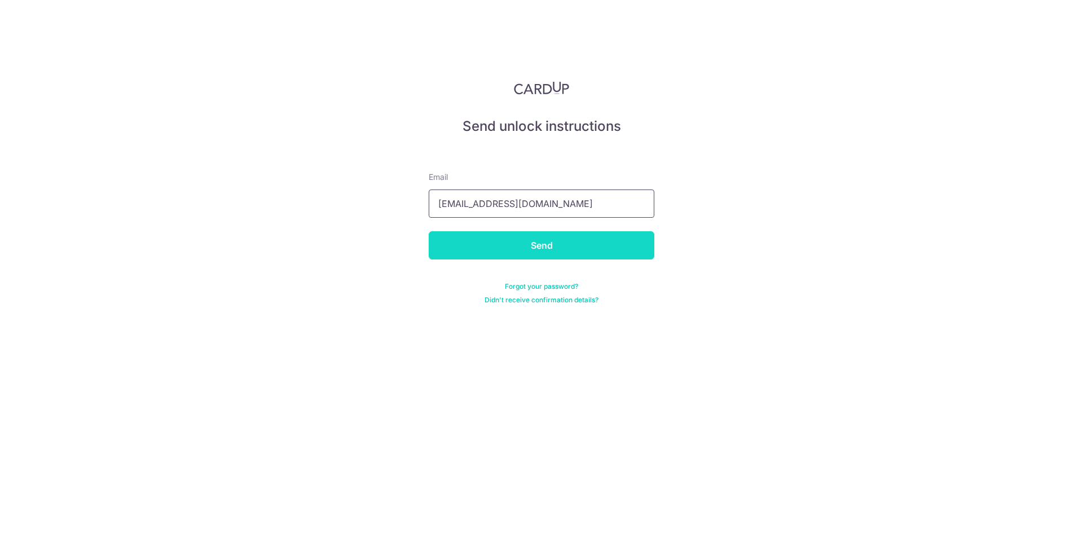
type input "[EMAIL_ADDRESS][DOMAIN_NAME]"
click at [513, 235] on input "Send" at bounding box center [542, 245] width 226 height 28
